Goal: Book appointment/travel/reservation

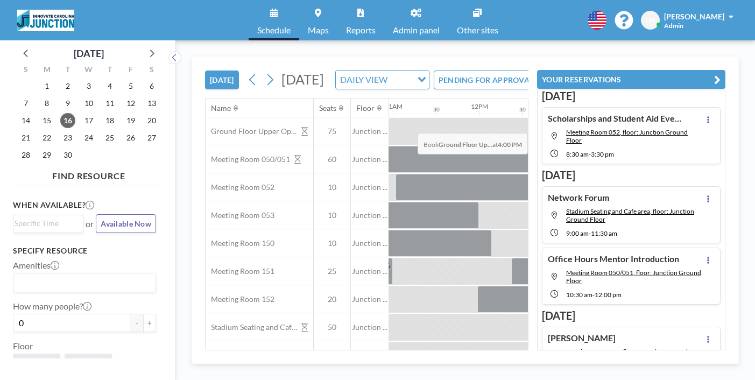
scroll to position [0, 944]
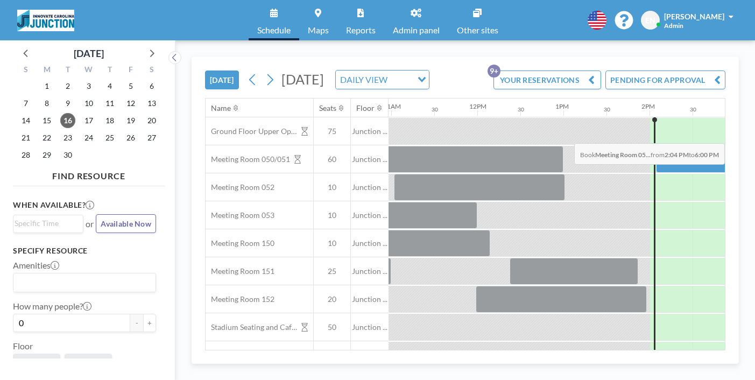
drag, startPoint x: 371, startPoint y: 137, endPoint x: 617, endPoint y: 118, distance: 246.6
click at [617, 118] on div "Ground Floor Upper Open Area 75 Junction ... Meeting Room 050/051 60 Junction .…" at bounding box center [385, 257] width 2249 height 280
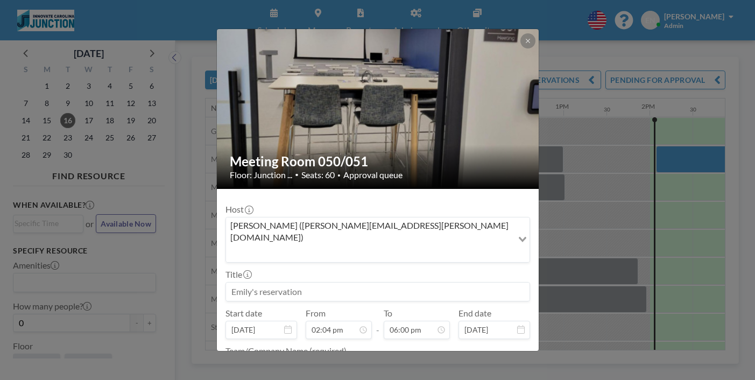
click at [326, 283] on input at bounding box center [377, 292] width 303 height 18
type input "KickStart"
click at [409, 358] on textarea at bounding box center [377, 367] width 305 height 18
type textarea "KickStart"
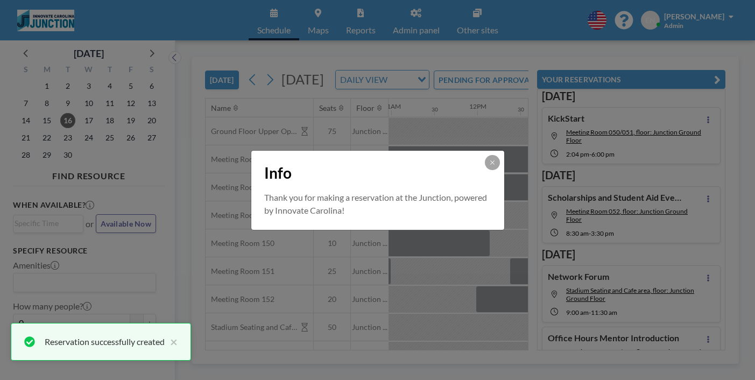
scroll to position [0, 0]
click at [485, 170] on button at bounding box center [492, 162] width 15 height 15
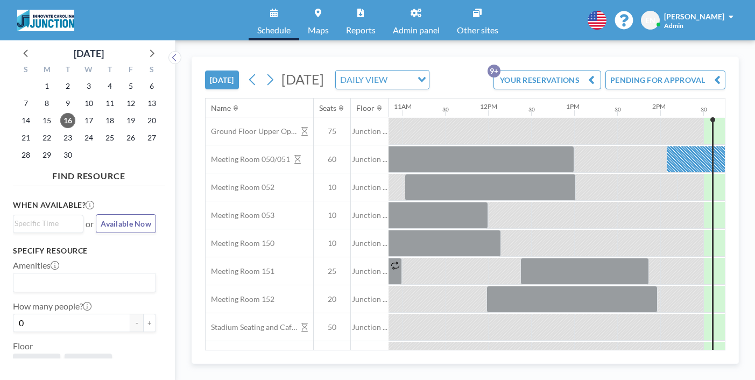
scroll to position [0, 944]
